Goal: Submit feedback/report problem

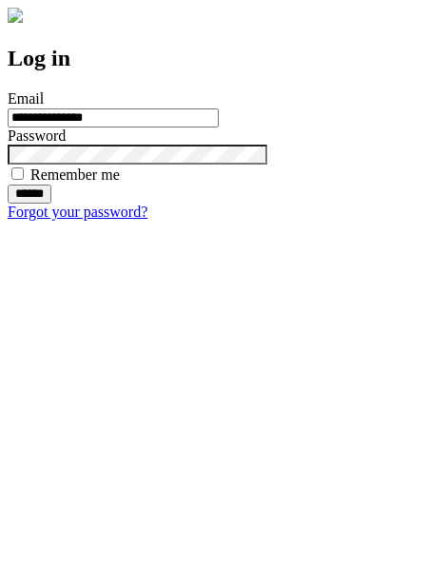
type input "**********"
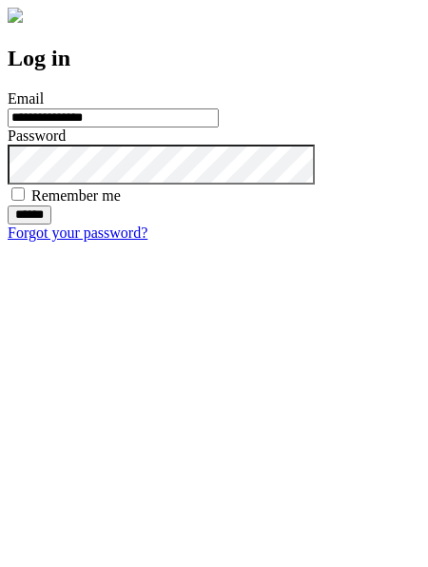
click at [51, 224] on input "******" at bounding box center [30, 214] width 44 height 19
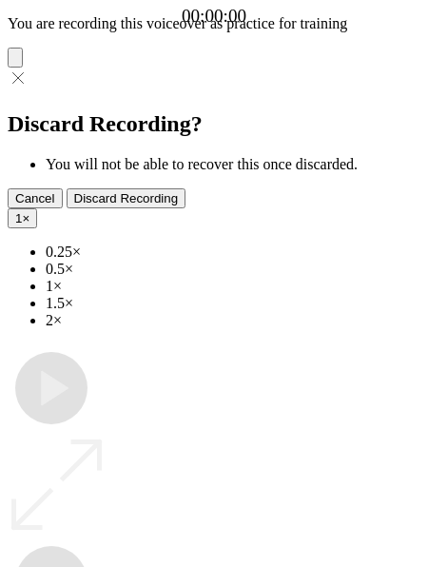
type input "**********"
